Goal: Task Accomplishment & Management: Use online tool/utility

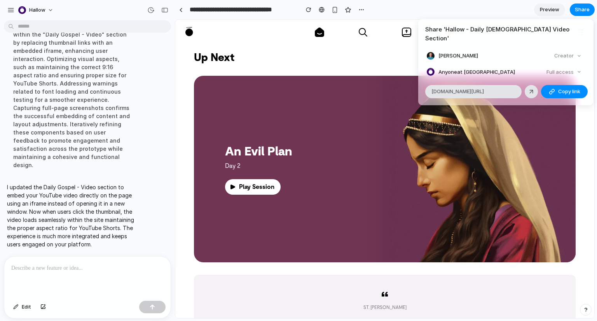
scroll to position [365, 0]
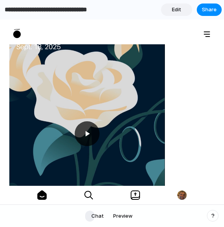
scroll to position [491, 0]
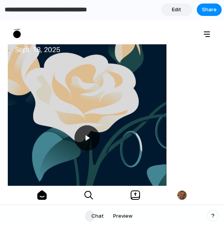
click at [86, 126] on div at bounding box center [86, 138] width 25 height 25
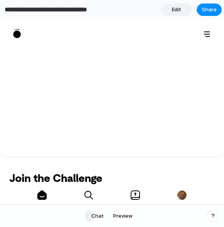
scroll to position [649, 0]
